Goal: Task Accomplishment & Management: Manage account settings

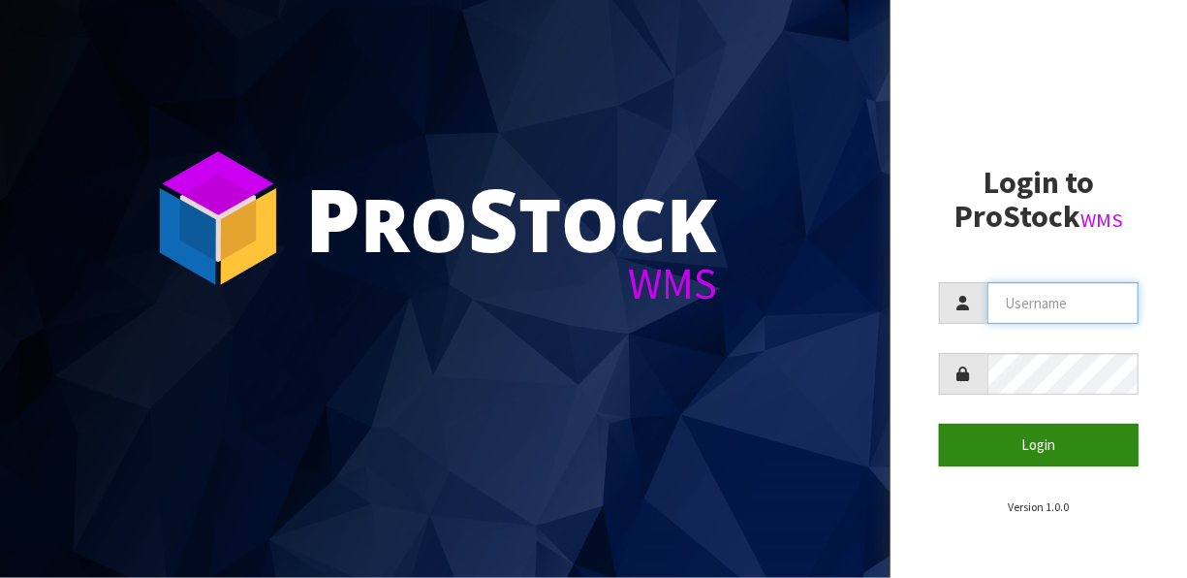
type input "[EMAIL_ADDRESS][DOMAIN_NAME]"
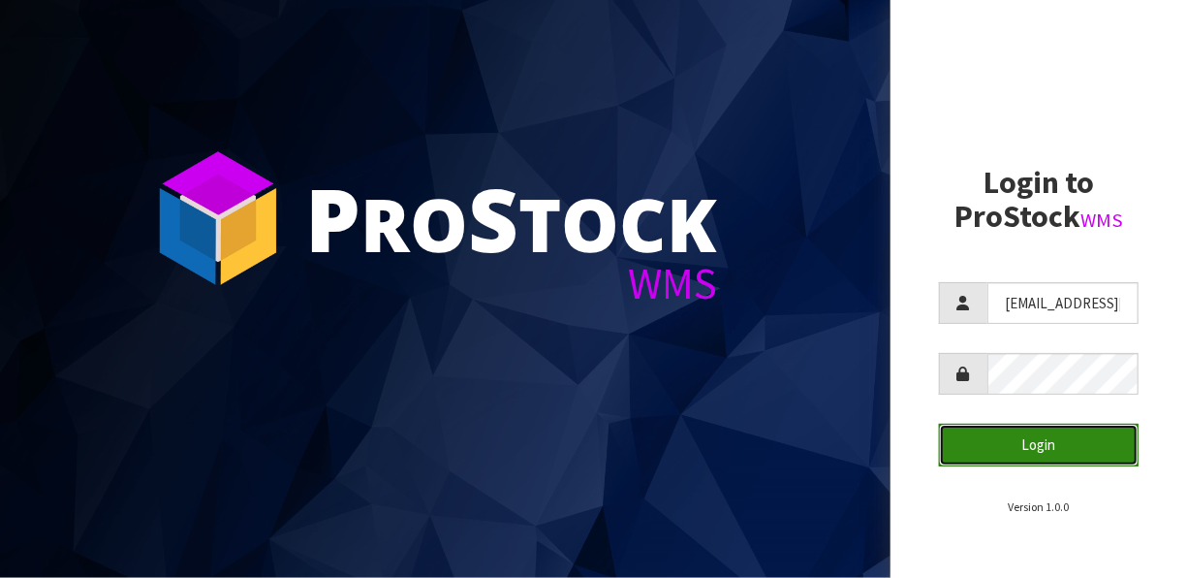
click at [1026, 442] on button "Login" at bounding box center [1039, 444] width 200 height 42
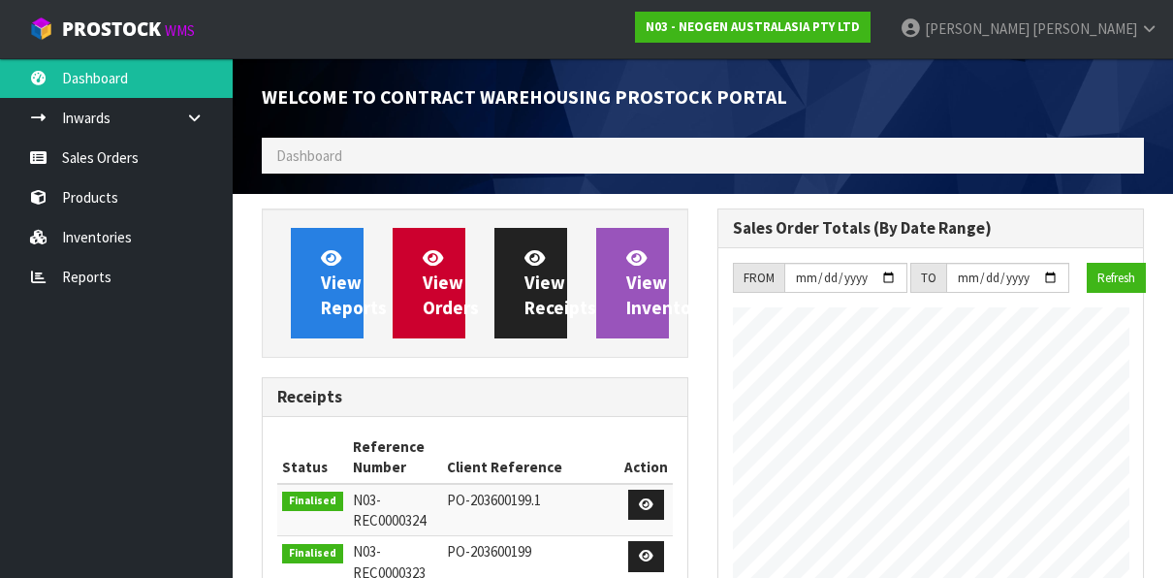
scroll to position [1485, 455]
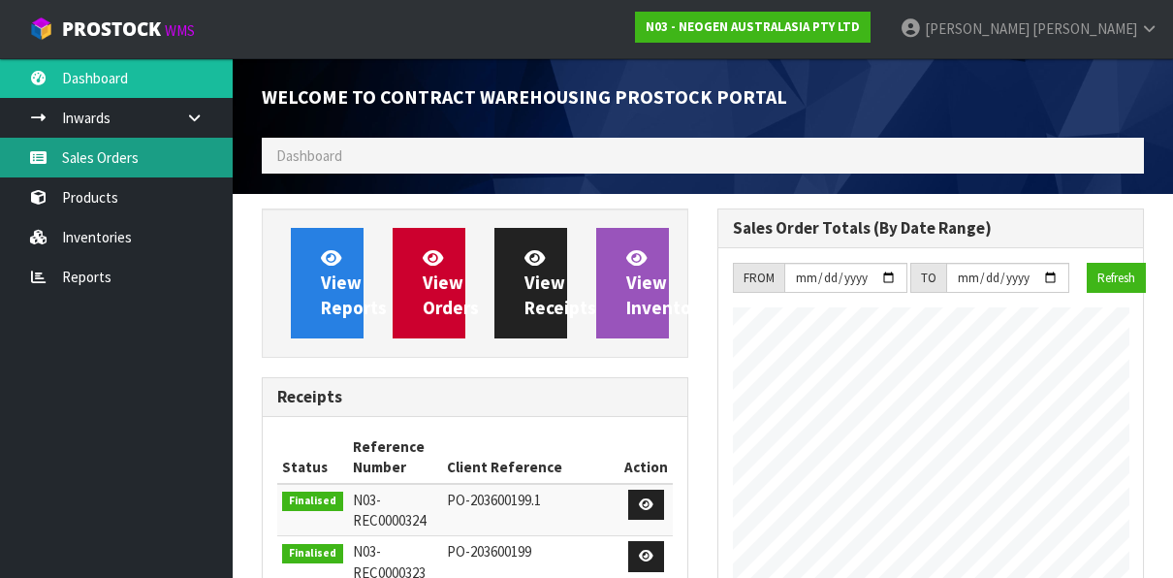
click at [128, 159] on link "Sales Orders" at bounding box center [116, 158] width 233 height 40
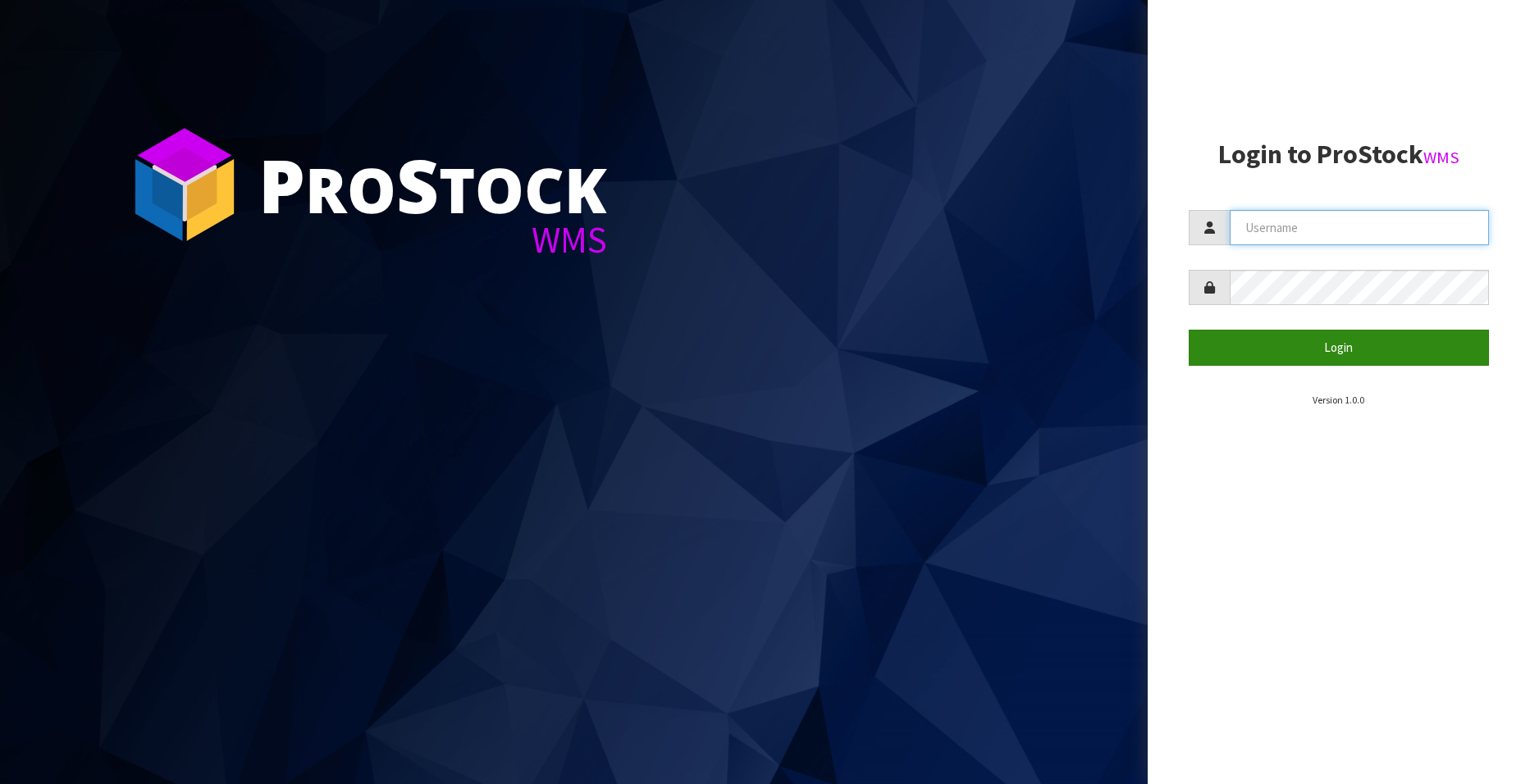
type input "[EMAIL_ADDRESS][DOMAIN_NAME]"
click at [1300, 351] on button "Login" at bounding box center [1339, 348] width 301 height 36
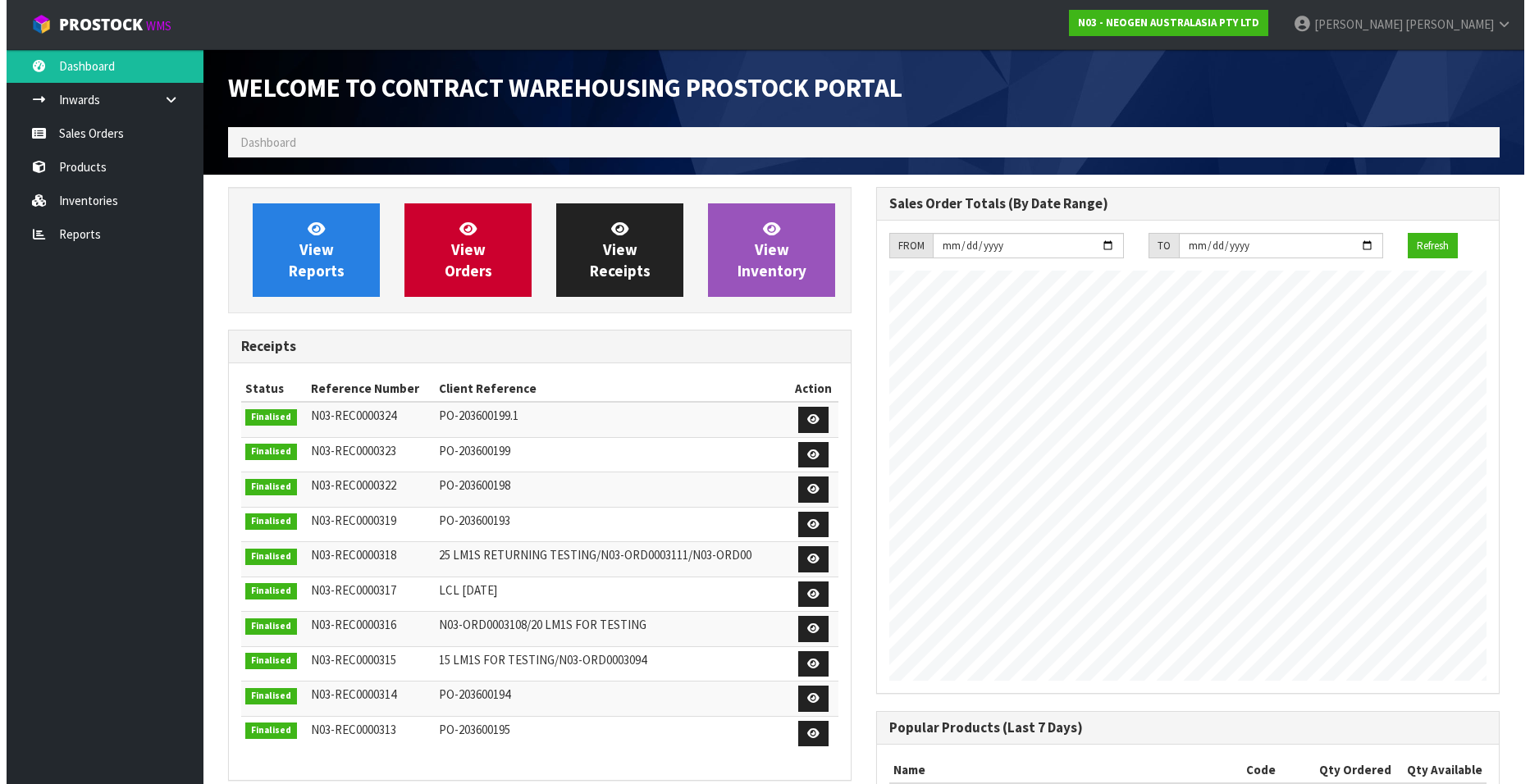
scroll to position [910, 649]
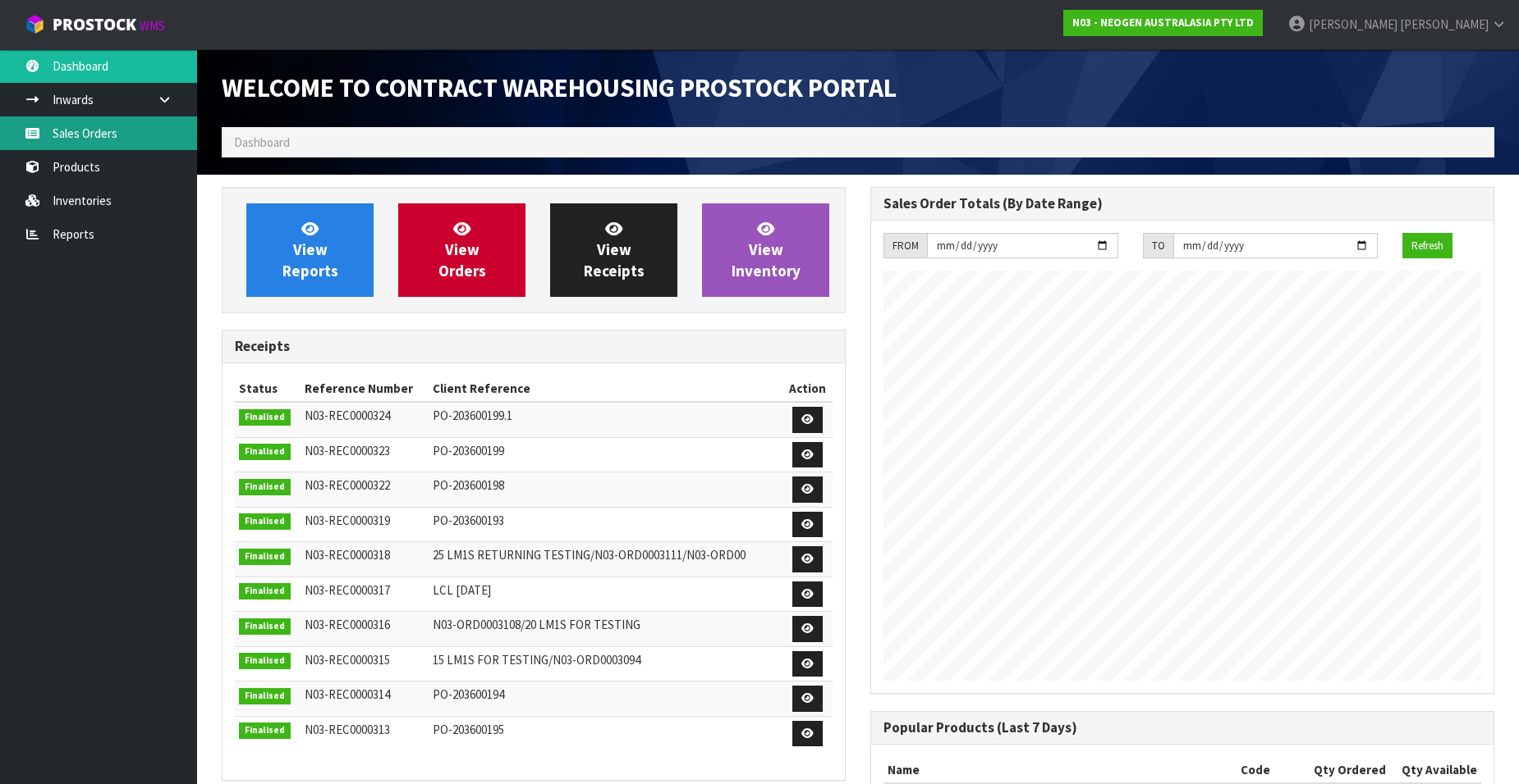
click at [77, 137] on link "Sales Orders" at bounding box center [98, 134] width 197 height 34
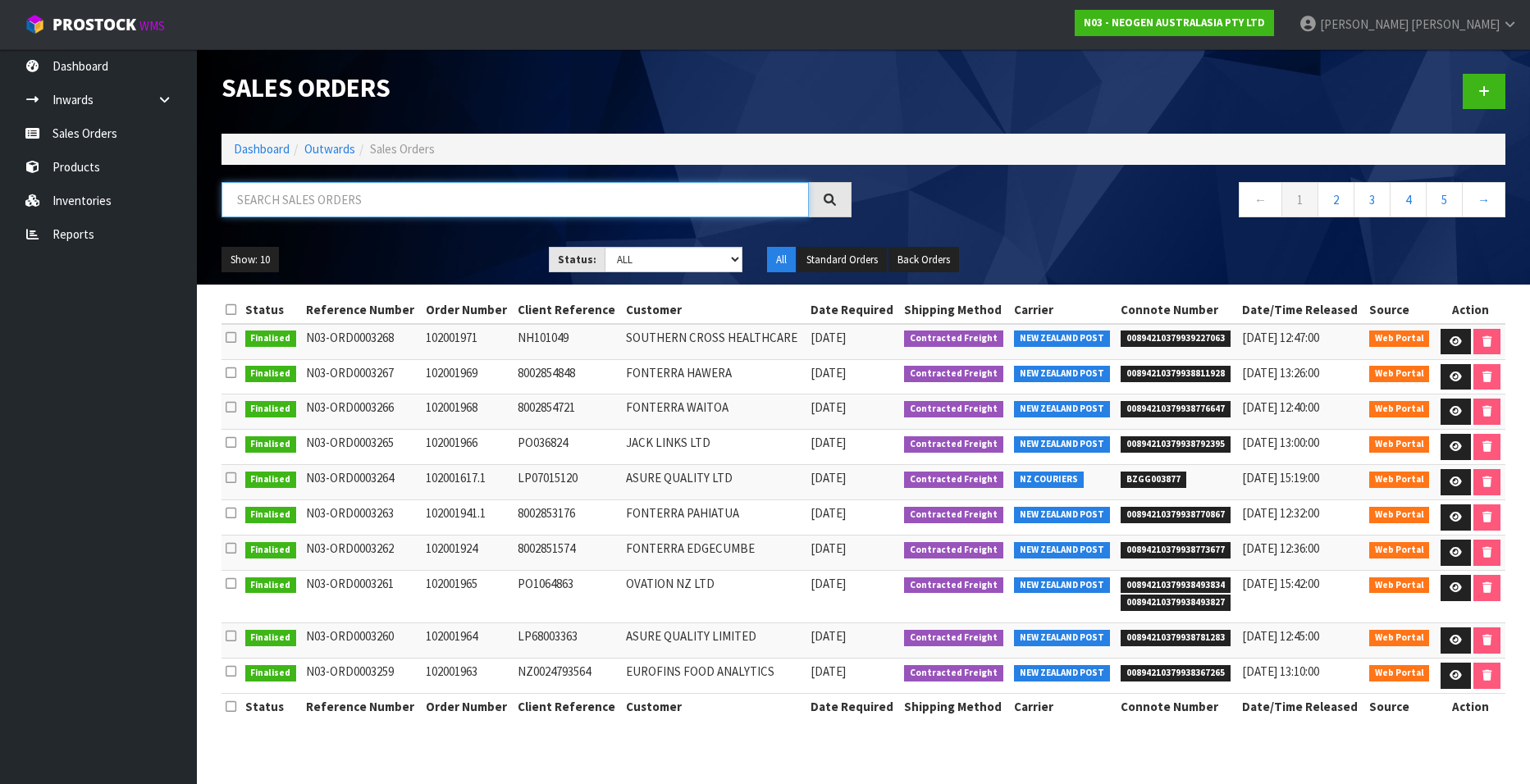
click at [254, 193] on input "text" at bounding box center [516, 200] width 588 height 36
paste input "102001617"
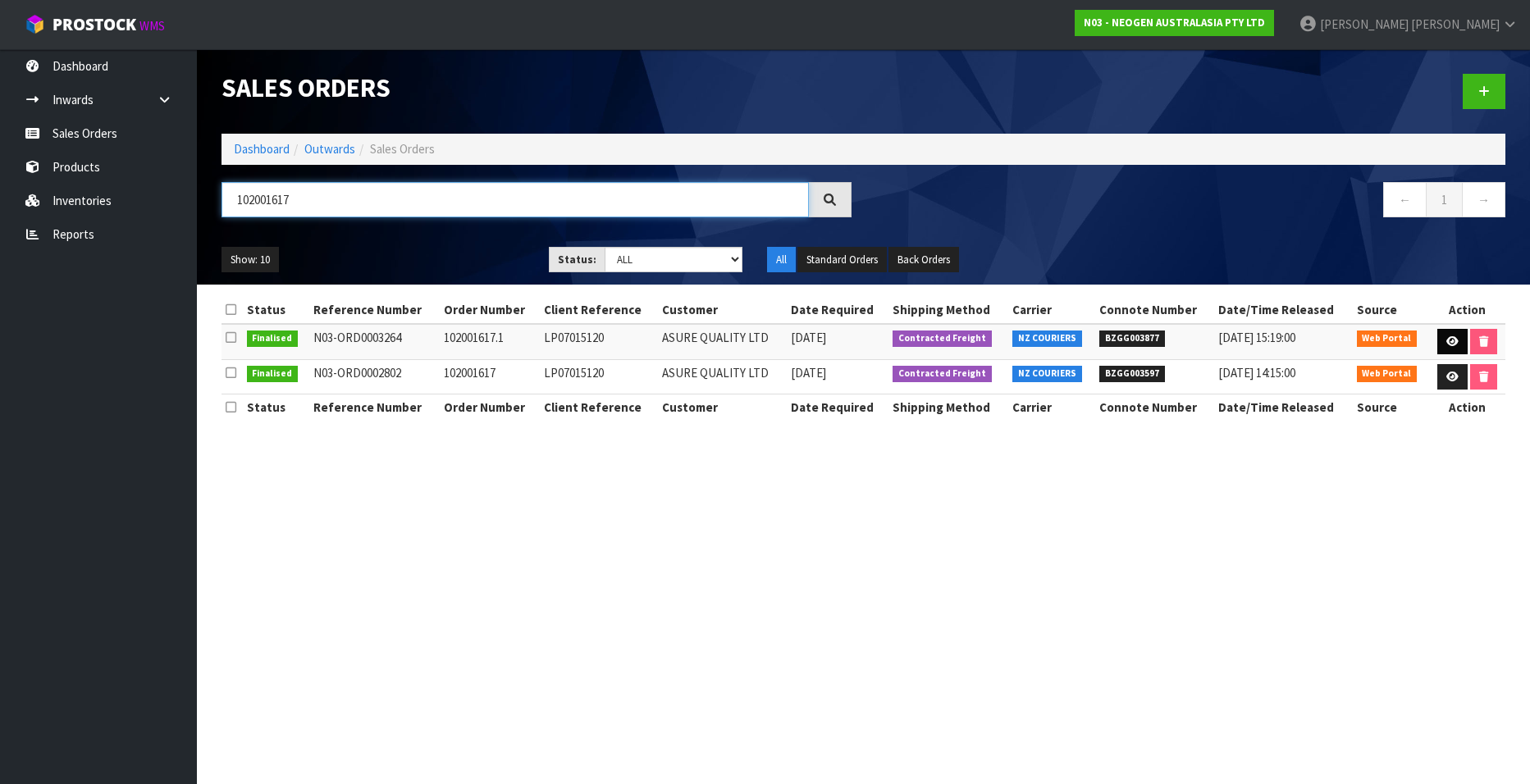
type input "102001617"
click at [1448, 340] on icon at bounding box center [1452, 341] width 13 height 11
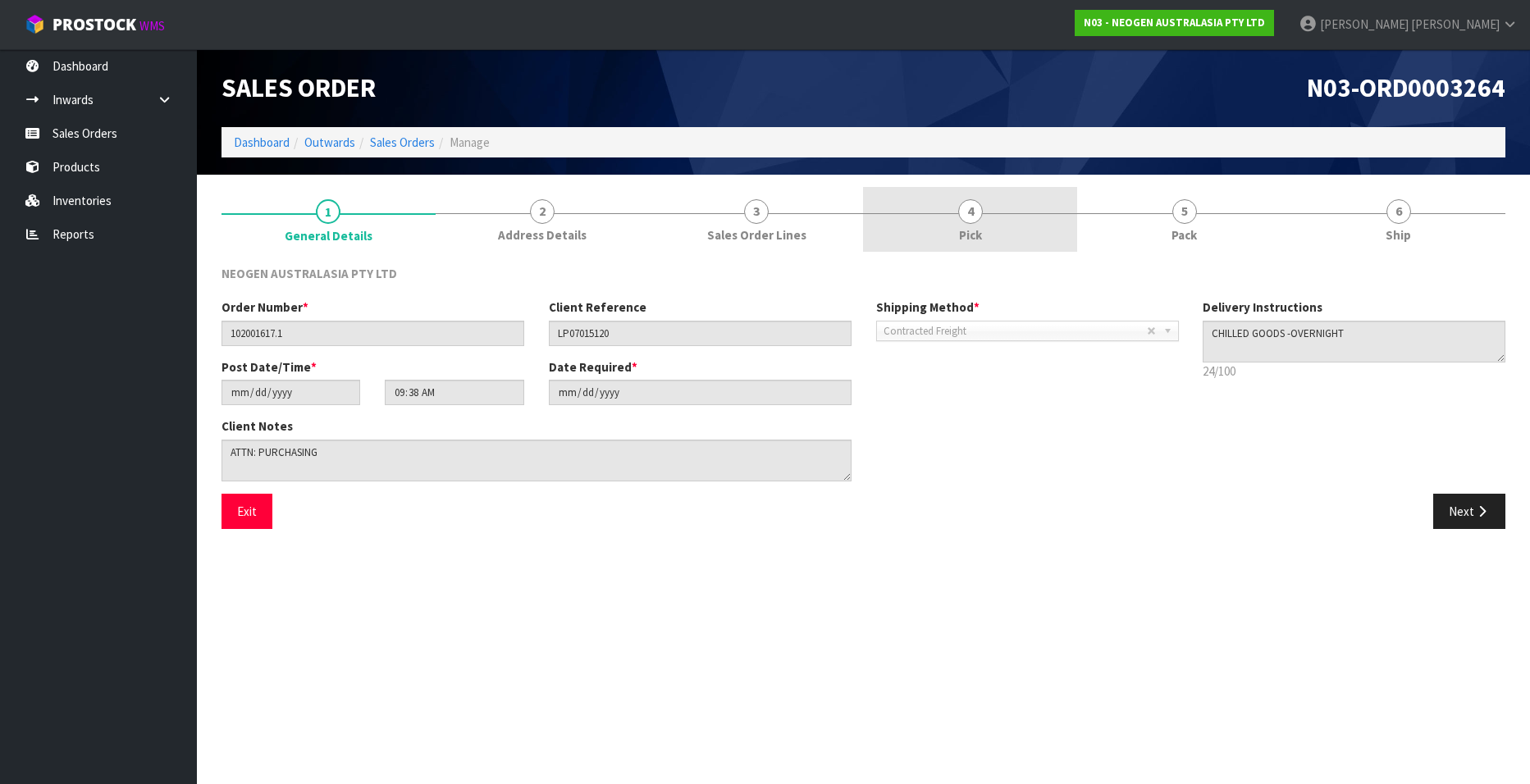
click at [979, 213] on span "4" at bounding box center [970, 211] width 25 height 25
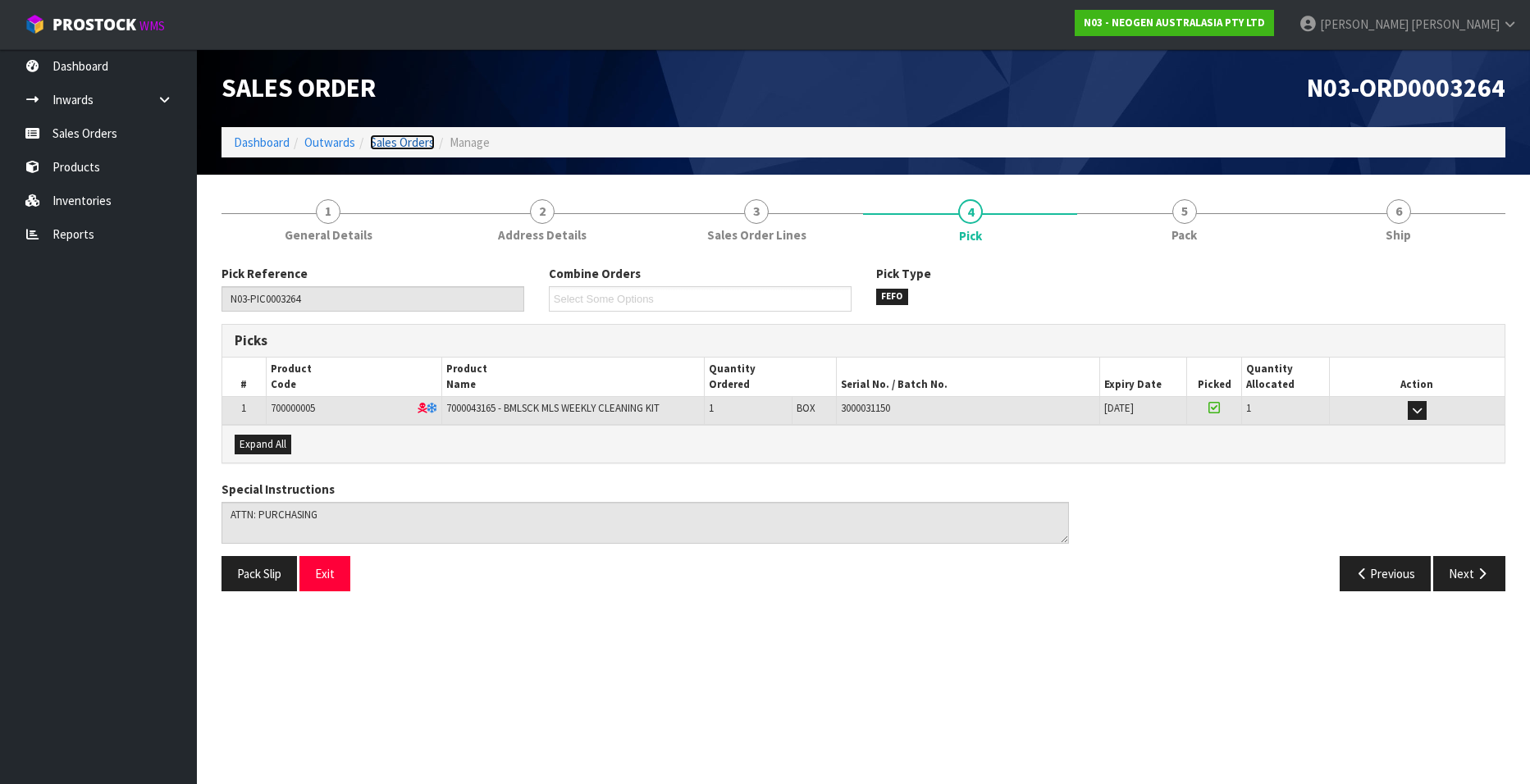
click at [396, 139] on link "Sales Orders" at bounding box center [402, 142] width 65 height 15
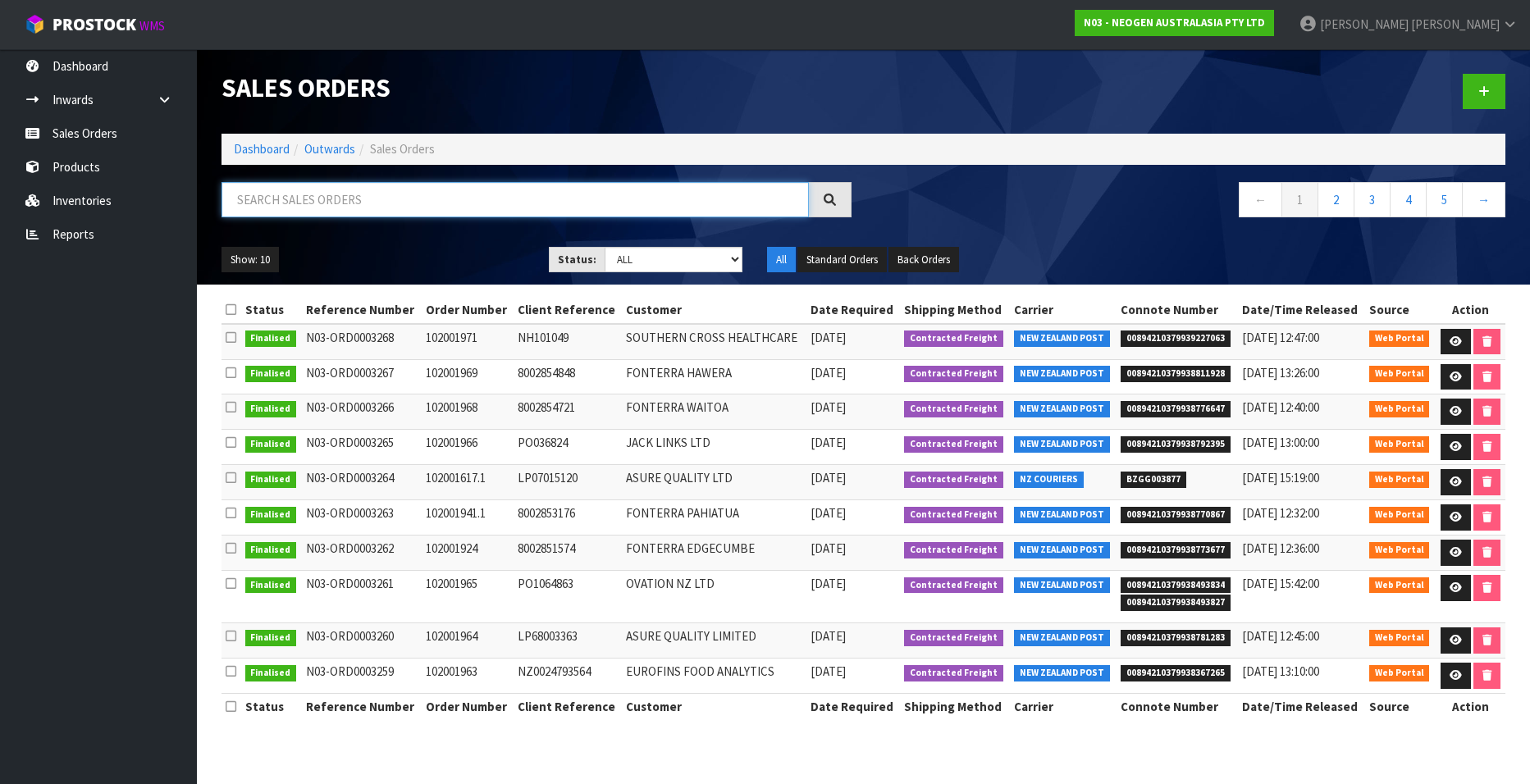
click at [331, 202] on input "text" at bounding box center [516, 200] width 588 height 36
paste input "102001971"
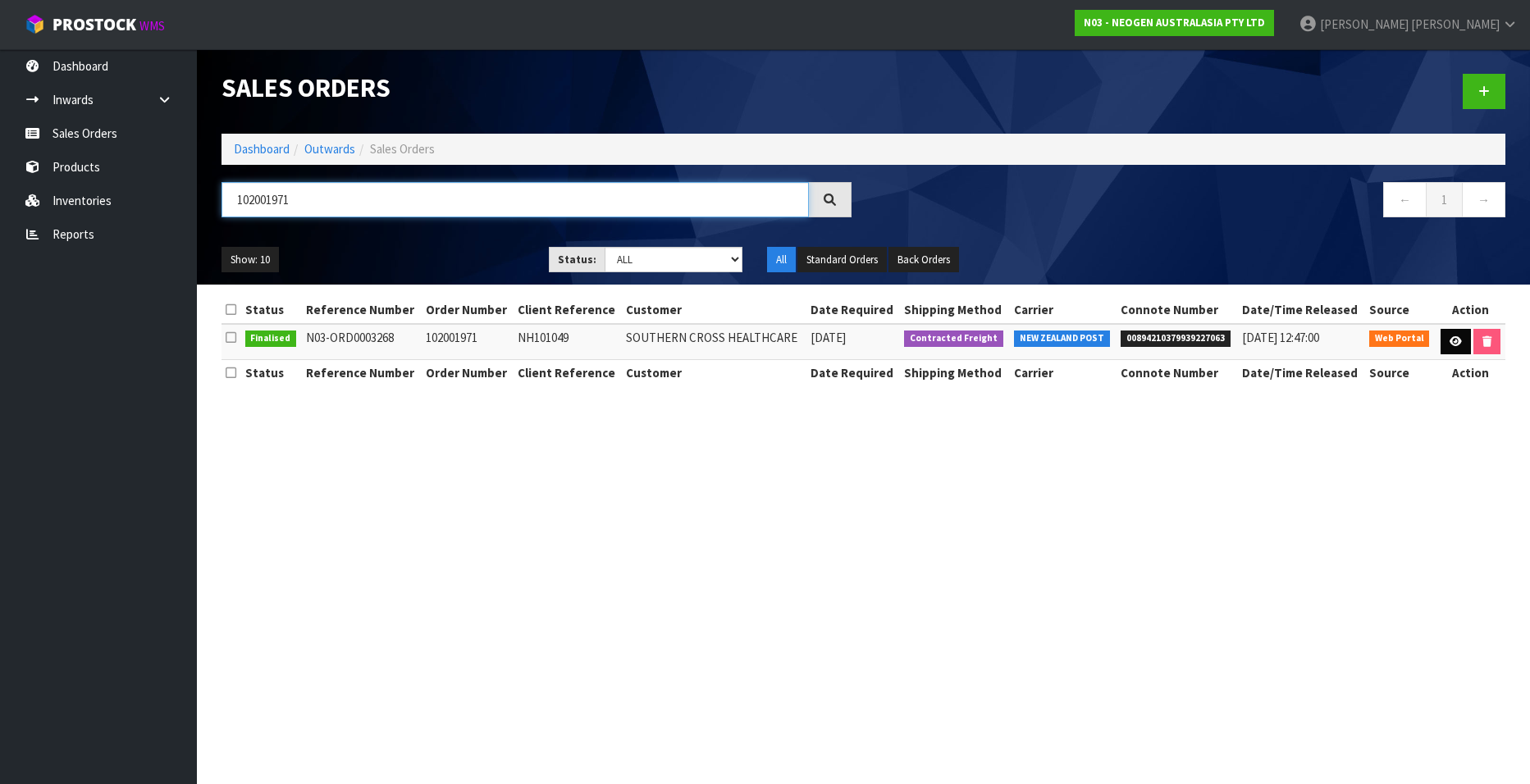
type input "102001971"
click at [1453, 344] on icon at bounding box center [1455, 341] width 13 height 11
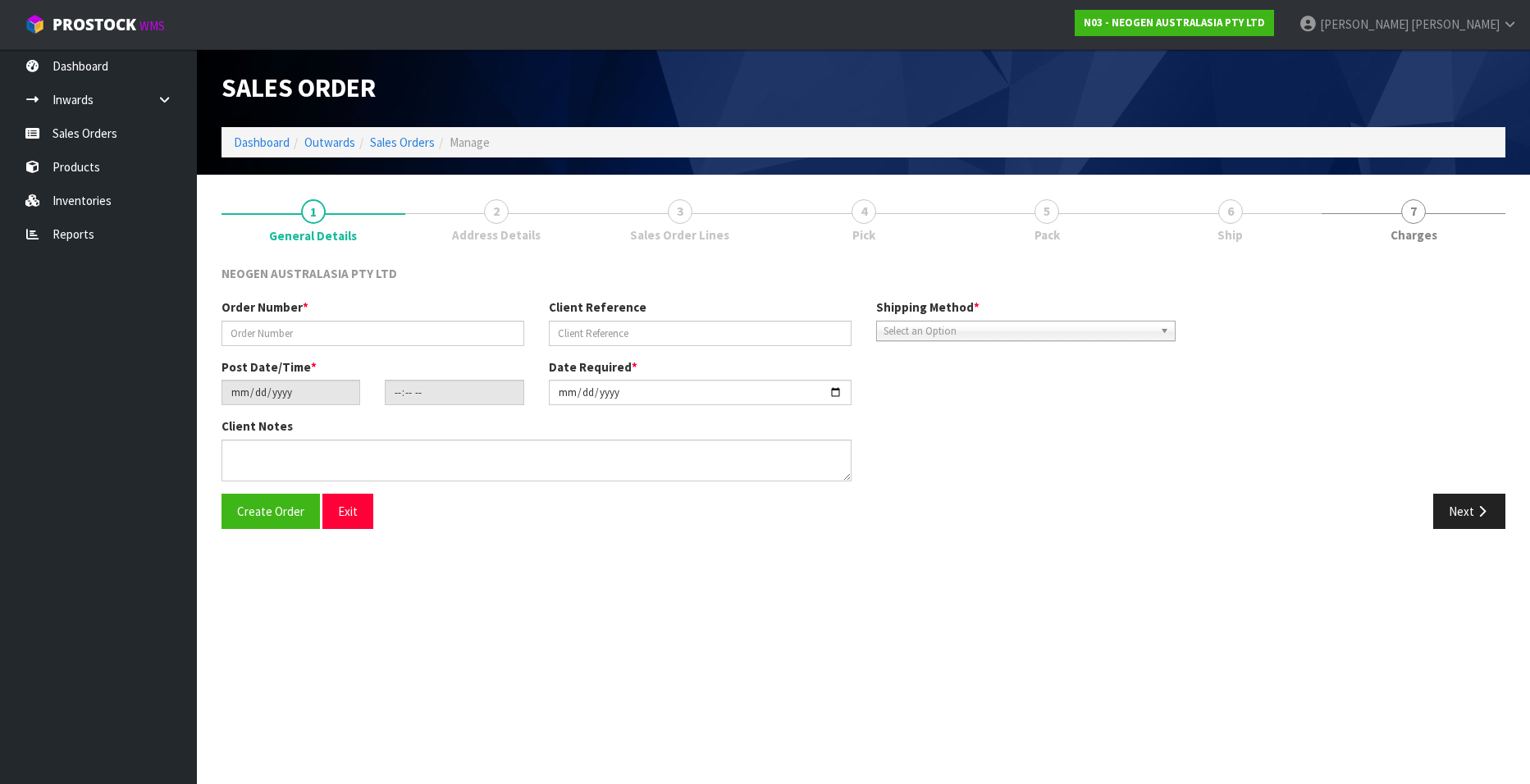
type input "102001971"
type input "NH101049"
type input "2025-08-14"
type input "09:08:00.000"
type input "2025-08-14"
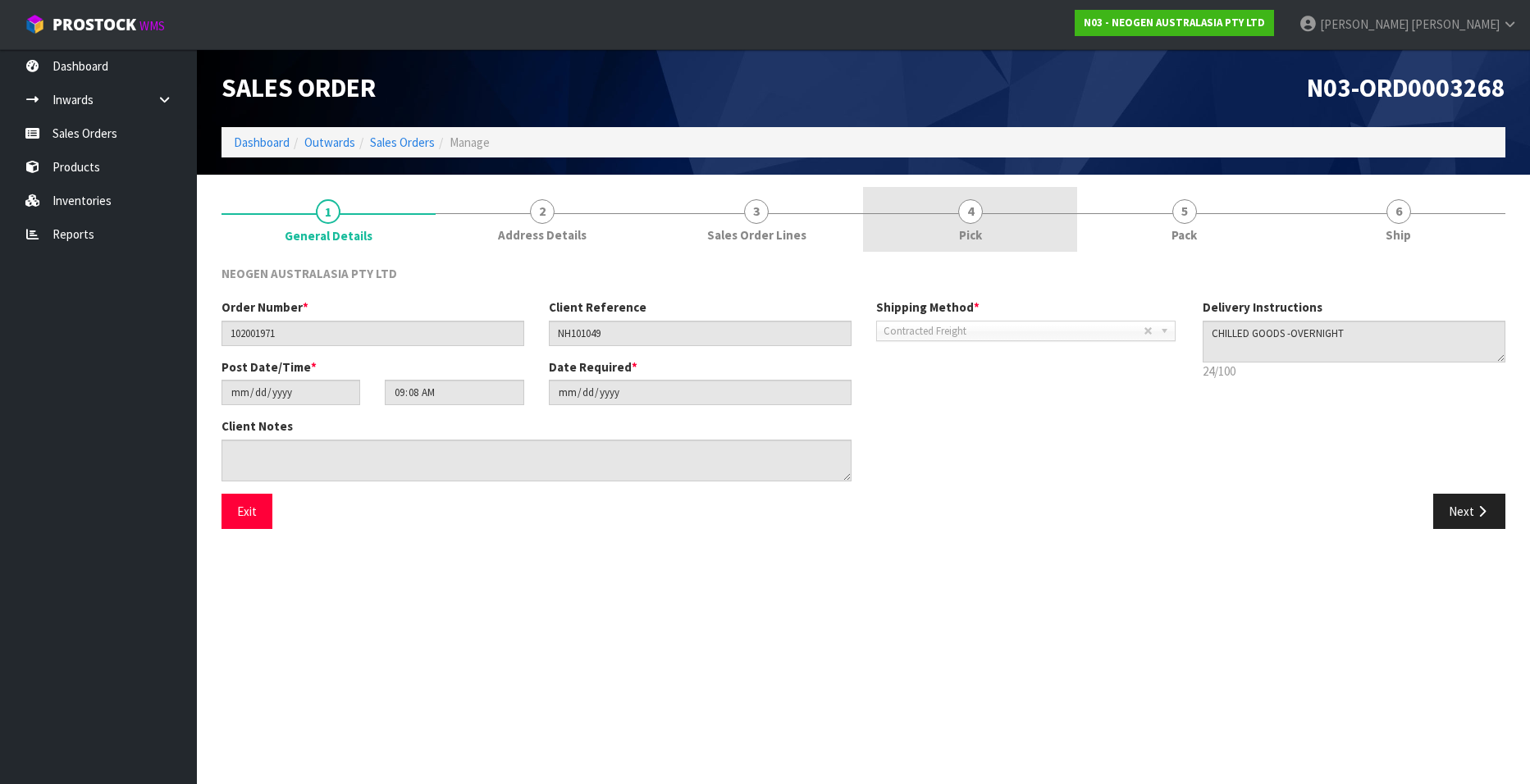
click at [975, 212] on span "4" at bounding box center [970, 211] width 25 height 25
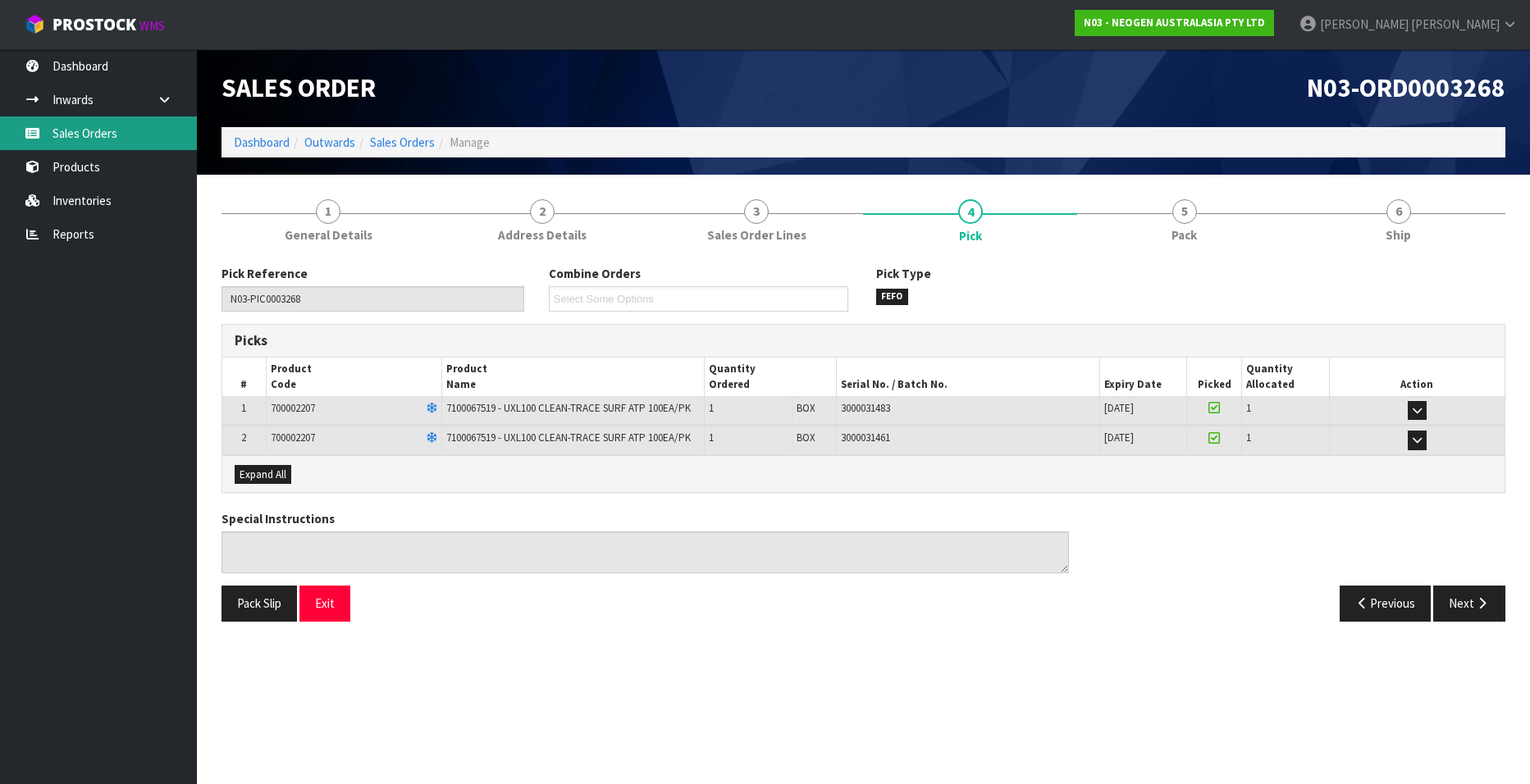
click at [72, 129] on link "Sales Orders" at bounding box center [98, 134] width 197 height 34
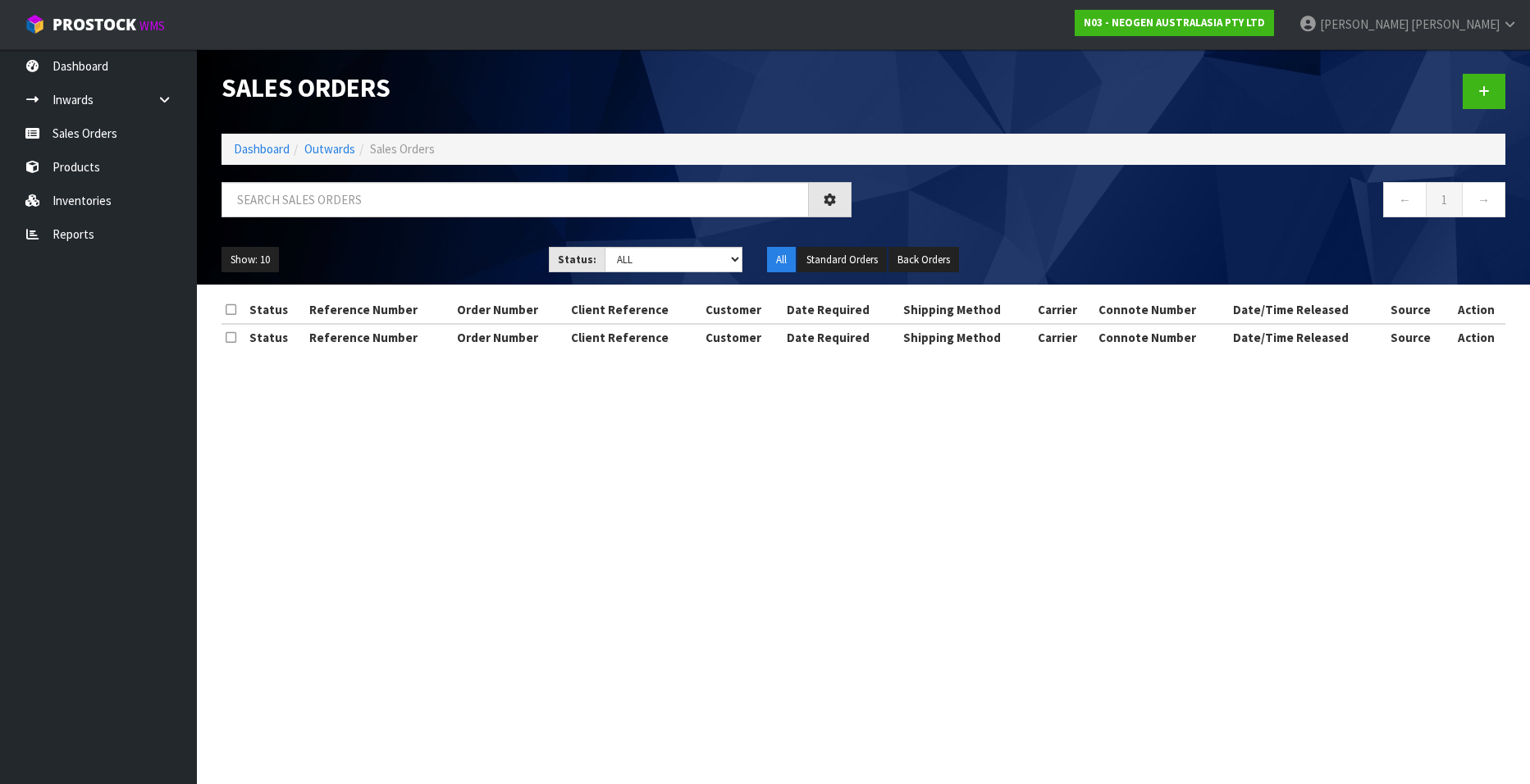
click at [75, 164] on div "Sales Orders Dashboard Outwards Sales Orders ← 1 → Show: 10 5 10 25 50 Status: …" at bounding box center [765, 190] width 1530 height 380
